Goal: Transaction & Acquisition: Purchase product/service

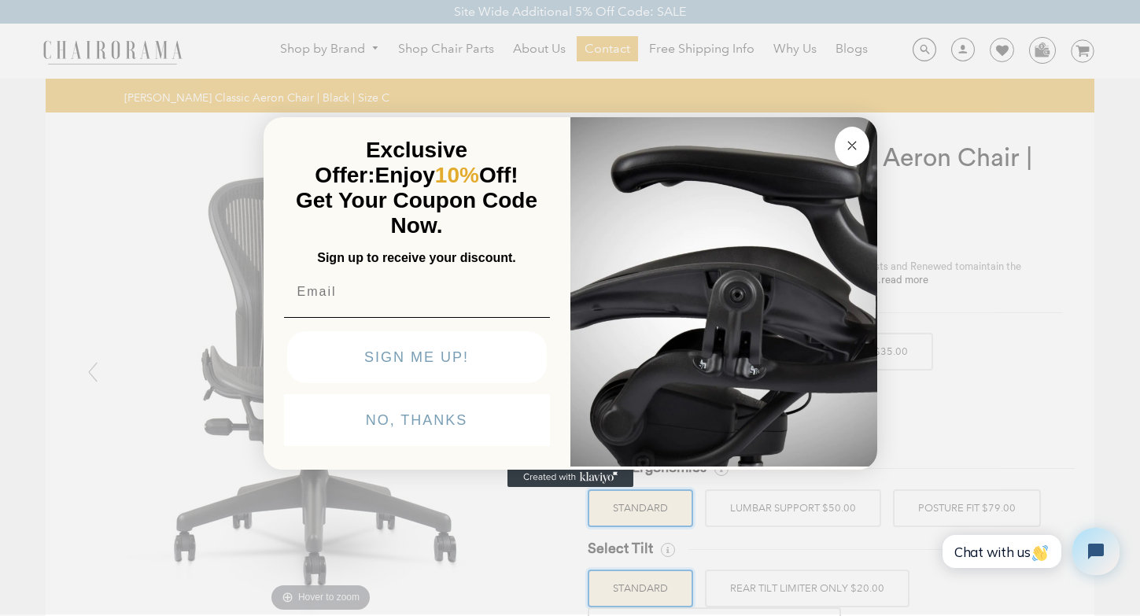
click at [733, 474] on div "POPUP Form" at bounding box center [571, 477] width 614 height 19
click at [704, 511] on div "Close dialog Exclusive Offer: Enjoy 10% Off! Get Your Coupon Code Now. Sign up …" at bounding box center [570, 306] width 1140 height 616
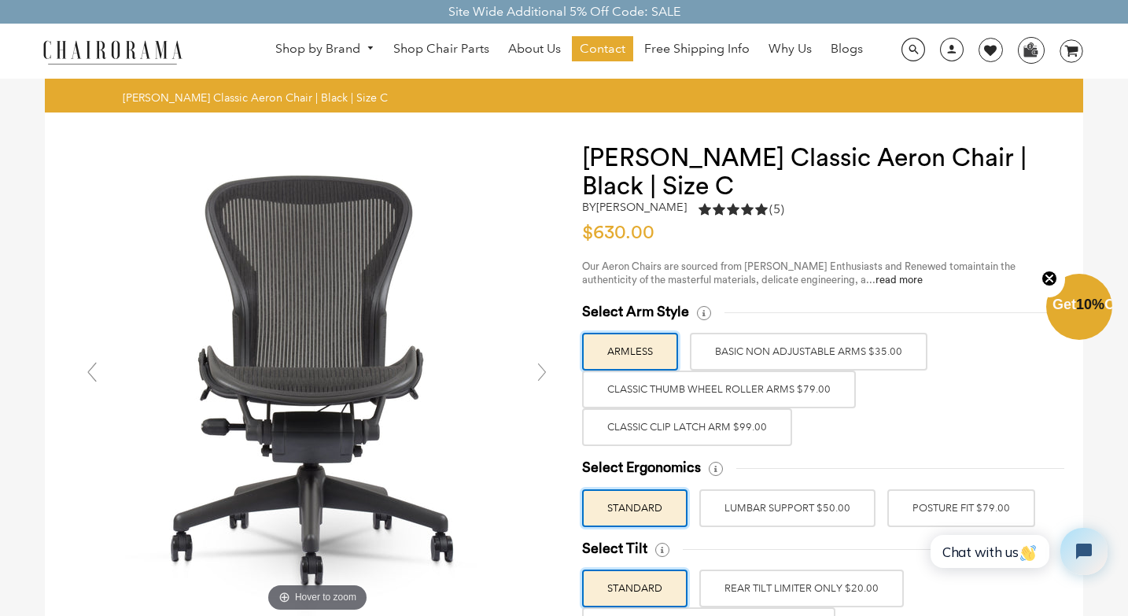
click at [748, 346] on label "BASIC NON ADJUSTABLE ARMS $35.00" at bounding box center [809, 352] width 238 height 38
click at [0, 0] on input "BASIC NON ADJUSTABLE ARMS $35.00" at bounding box center [0, 0] width 0 height 0
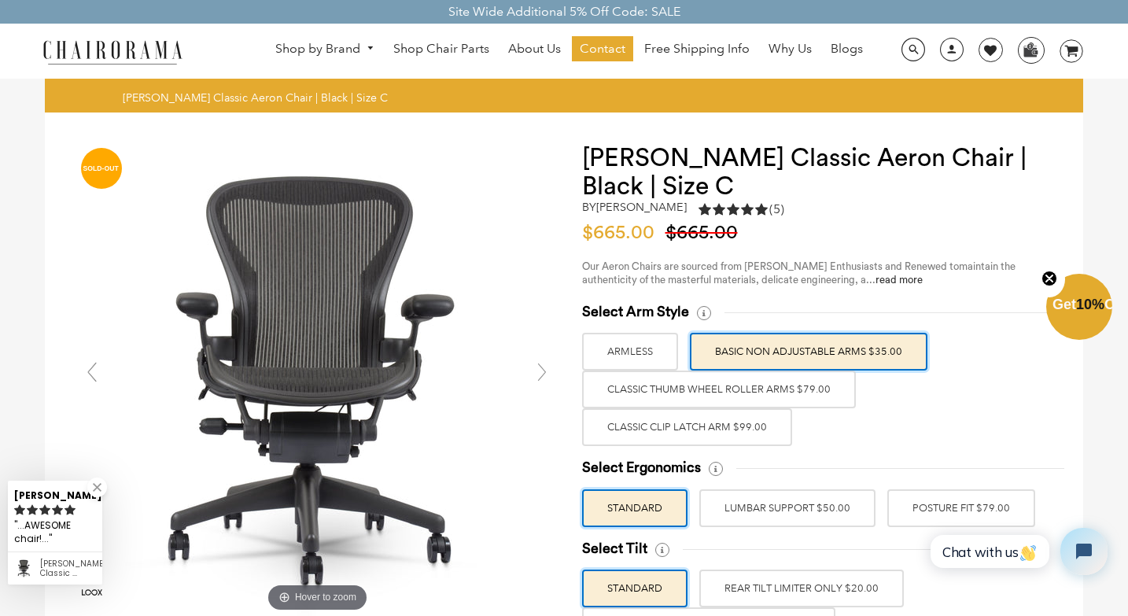
click at [719, 389] on label "Classic Thumb Wheel Roller Arms $79.00" at bounding box center [719, 390] width 274 height 38
click at [0, 0] on input "Classic Thumb Wheel Roller Arms $79.00" at bounding box center [0, 0] width 0 height 0
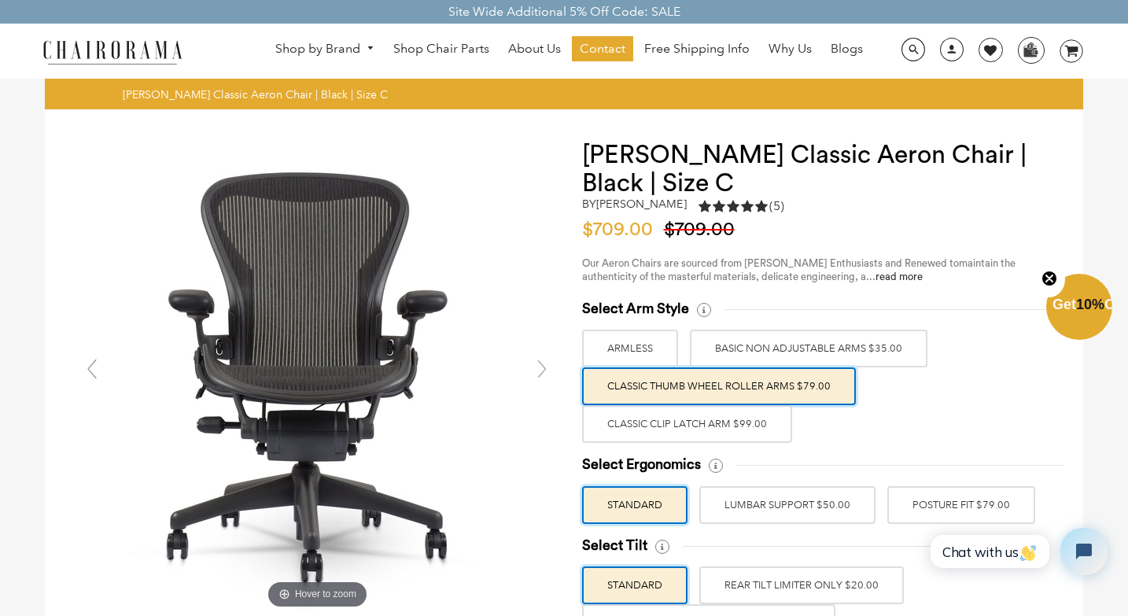
scroll to position [6, 0]
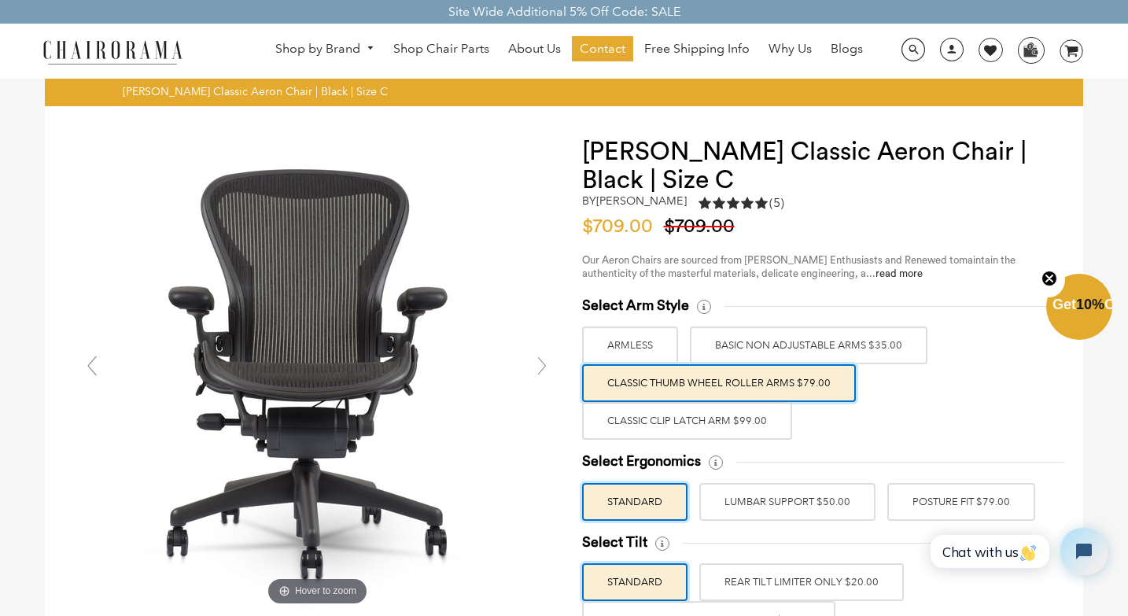
click at [768, 503] on label "LUMBAR SUPPORT $50.00" at bounding box center [788, 502] width 176 height 38
click at [0, 0] on input "LUMBAR SUPPORT $50.00" at bounding box center [0, 0] width 0 height 0
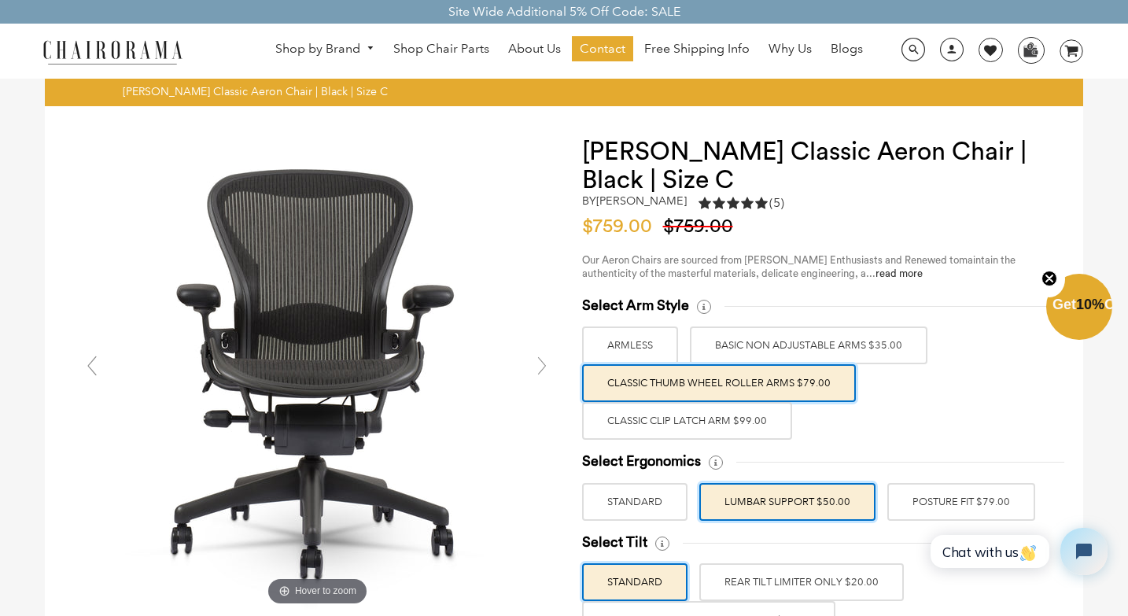
click at [932, 503] on label "POSTURE FIT $79.00" at bounding box center [962, 502] width 148 height 38
click at [0, 0] on input "POSTURE FIT $79.00" at bounding box center [0, 0] width 0 height 0
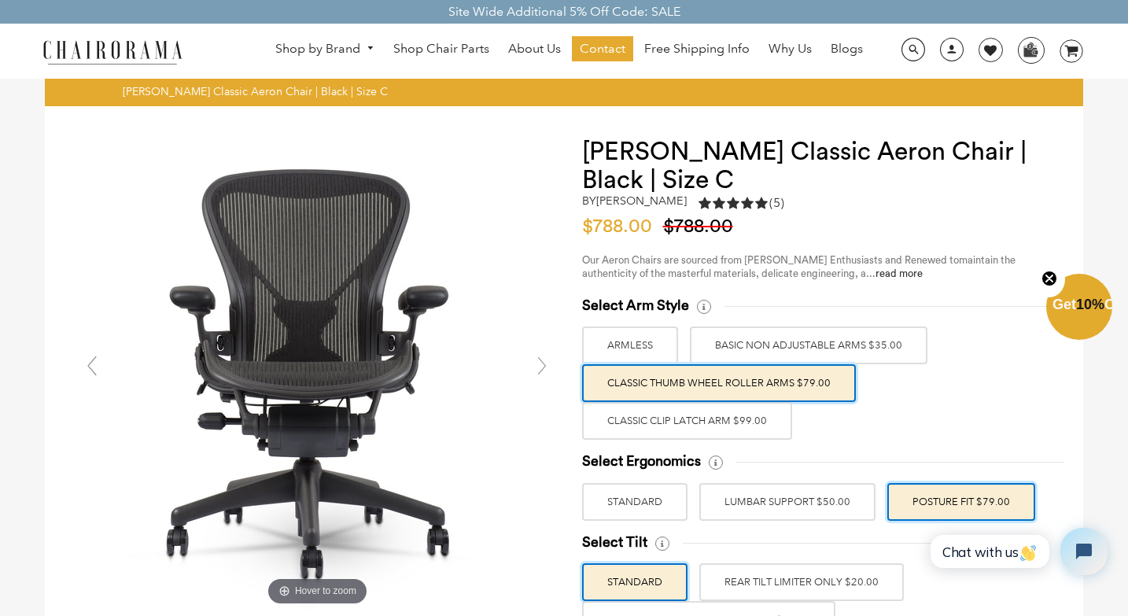
click at [837, 500] on label "LUMBAR SUPPORT $50.00" at bounding box center [788, 502] width 176 height 38
click at [0, 0] on input "LUMBAR SUPPORT $50.00" at bounding box center [0, 0] width 0 height 0
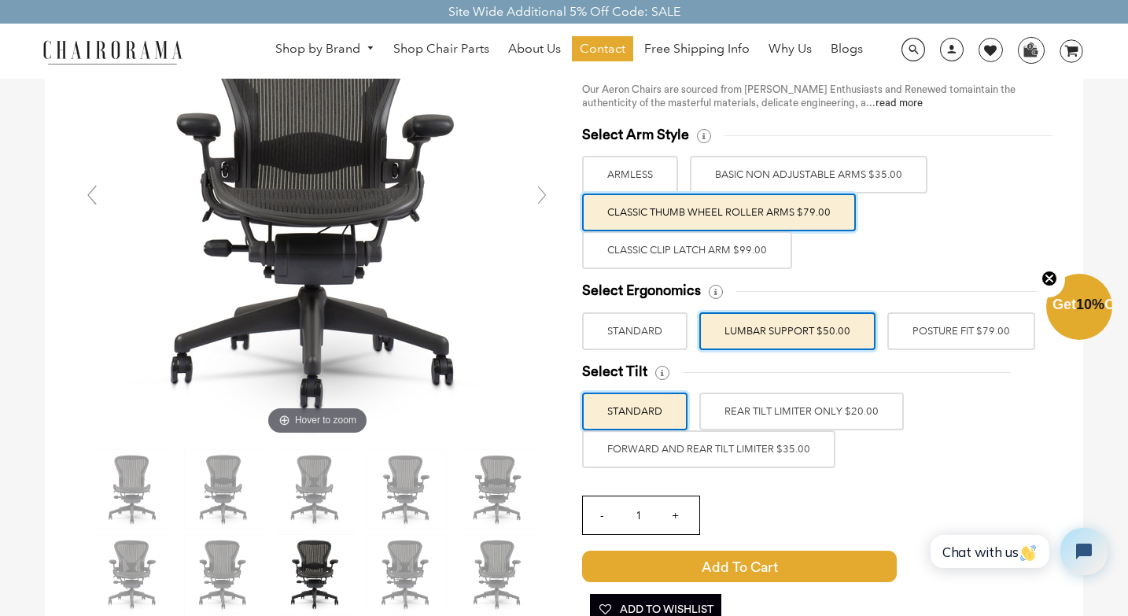
scroll to position [0, 0]
